Goal: Communication & Community: Answer question/provide support

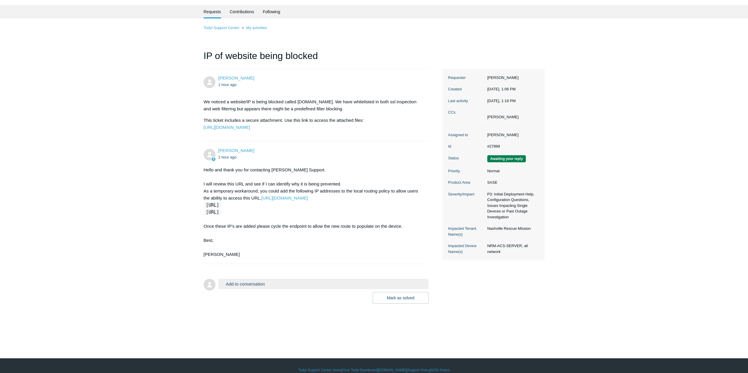
scroll to position [24, 0]
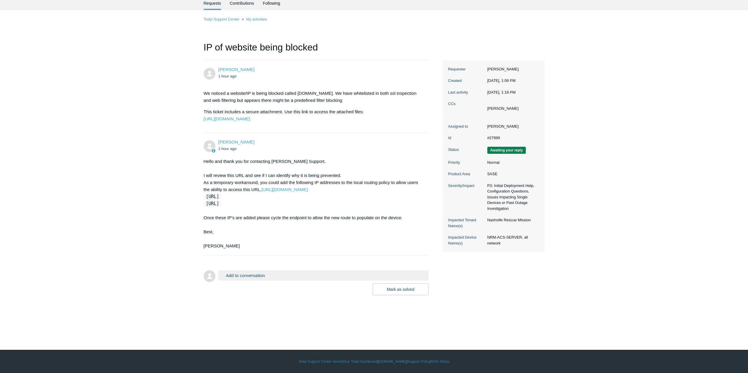
click at [219, 182] on div "Hello and thank you for contacting Todyl Support. I will review this URL and se…" at bounding box center [313, 204] width 219 height 92
click at [281, 281] on button "Add to conversation" at bounding box center [323, 276] width 210 height 10
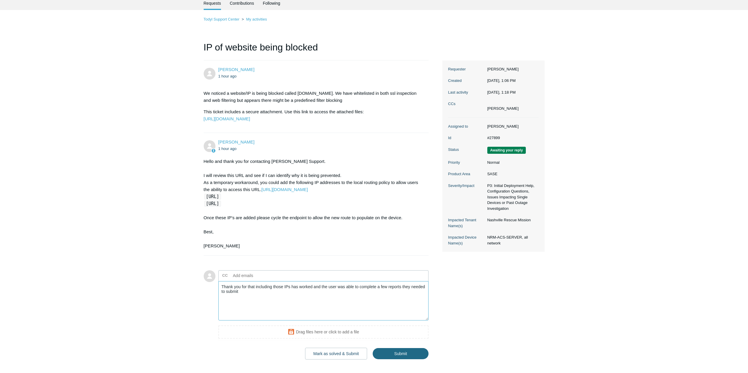
type textarea "Thank you for that including those IPs has worked and the user was able to comp…"
click at [402, 360] on input "Submit" at bounding box center [400, 354] width 56 height 12
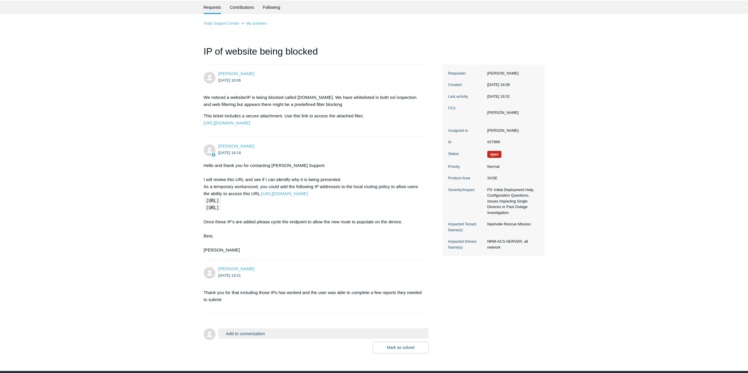
scroll to position [56, 0]
